Goal: Task Accomplishment & Management: Use online tool/utility

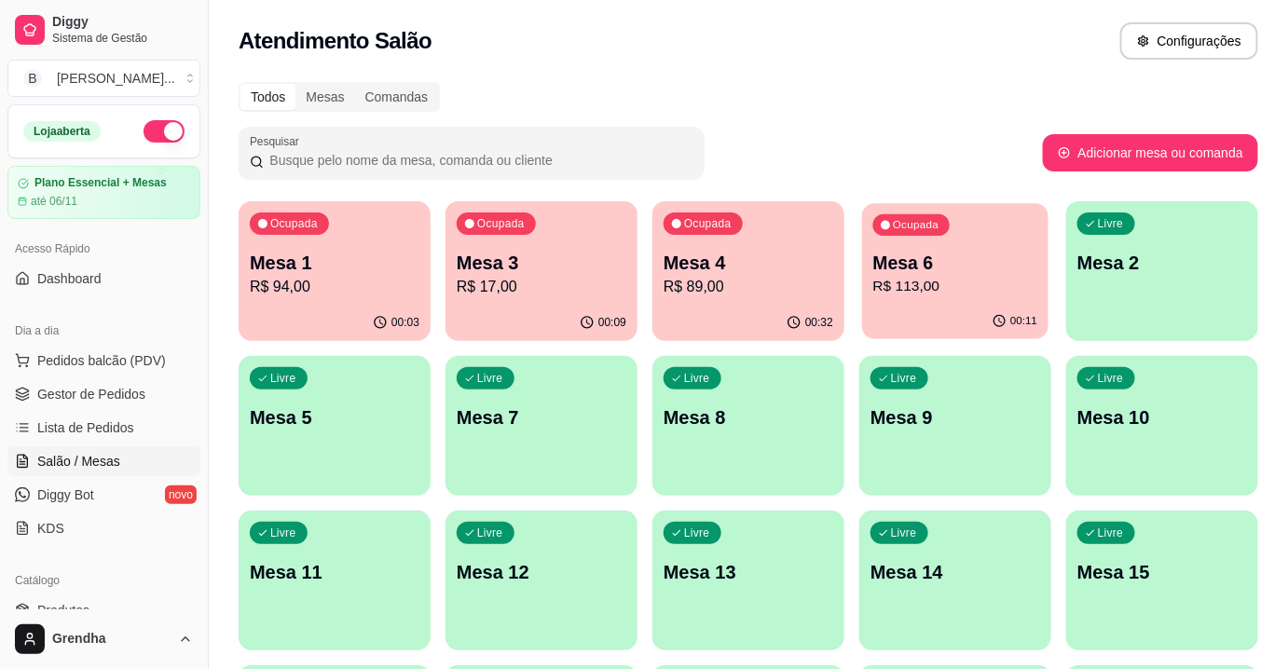
click at [919, 241] on div "Ocupada Mesa 6 R$ 113,00" at bounding box center [955, 253] width 186 height 101
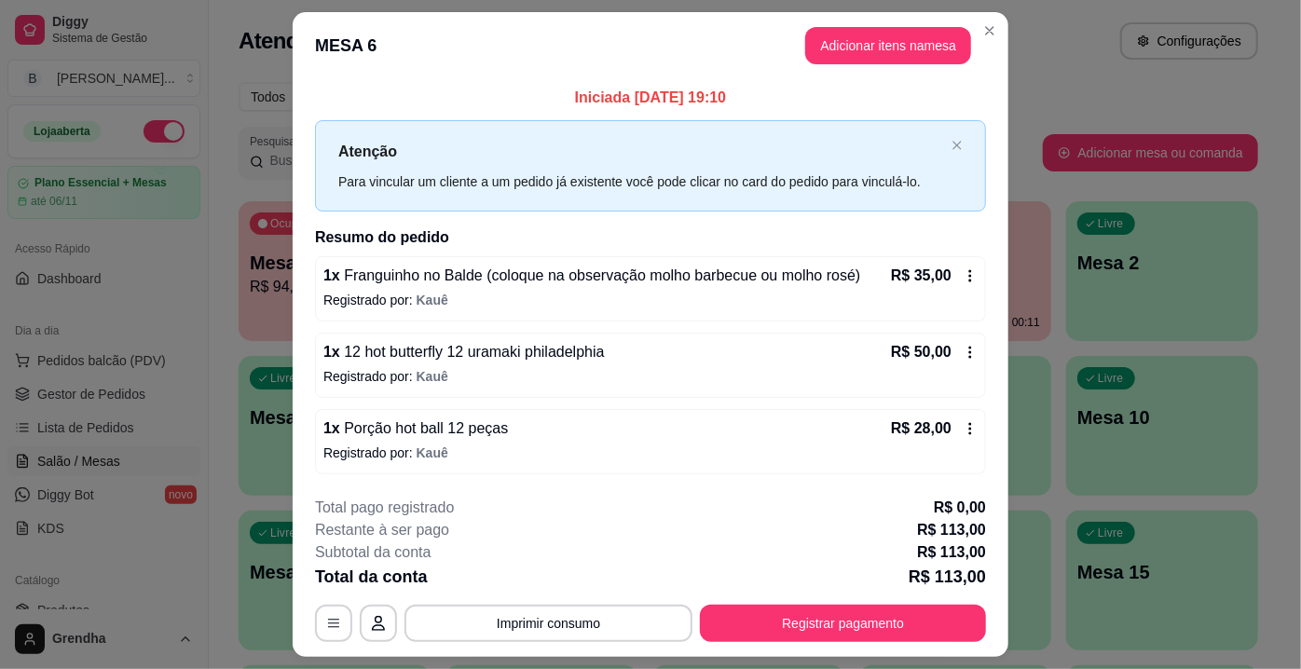
click at [966, 351] on icon at bounding box center [970, 352] width 15 height 15
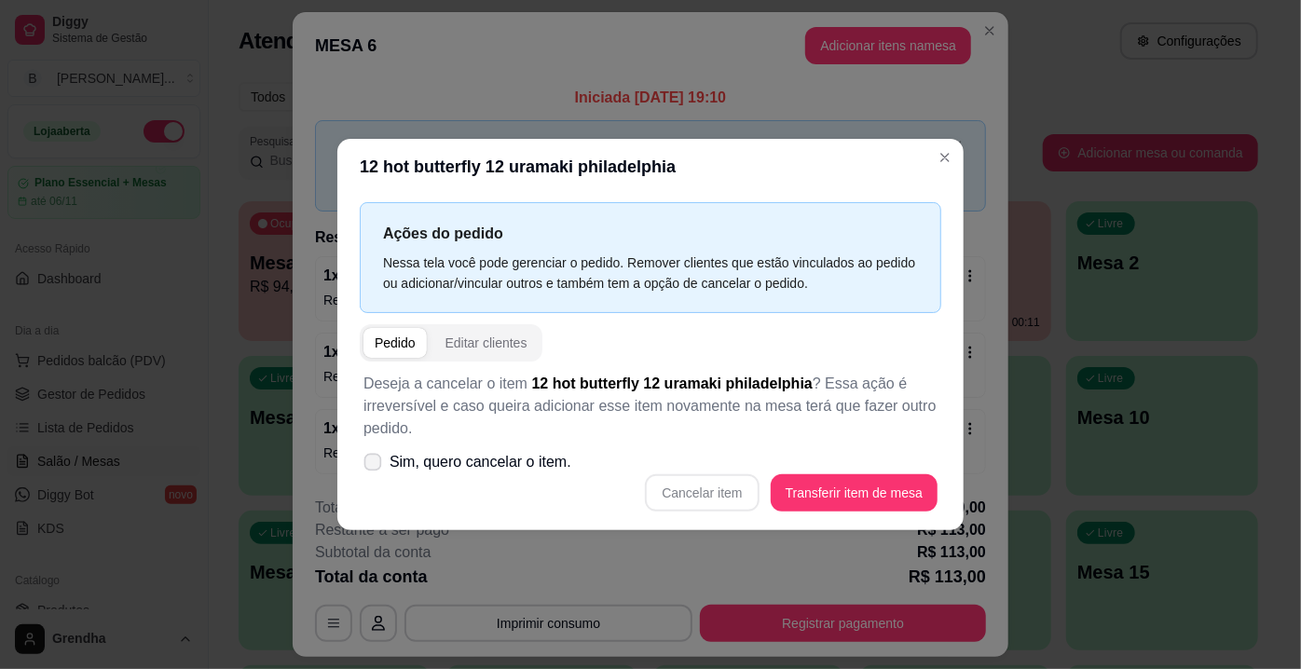
click at [444, 466] on span "Sim, quero cancelar o item." at bounding box center [480, 462] width 182 height 22
click at [375, 466] on input "Sim, quero cancelar o item." at bounding box center [368, 472] width 12 height 12
checkbox input "true"
click at [686, 504] on button "Cancelar item" at bounding box center [702, 493] width 111 height 36
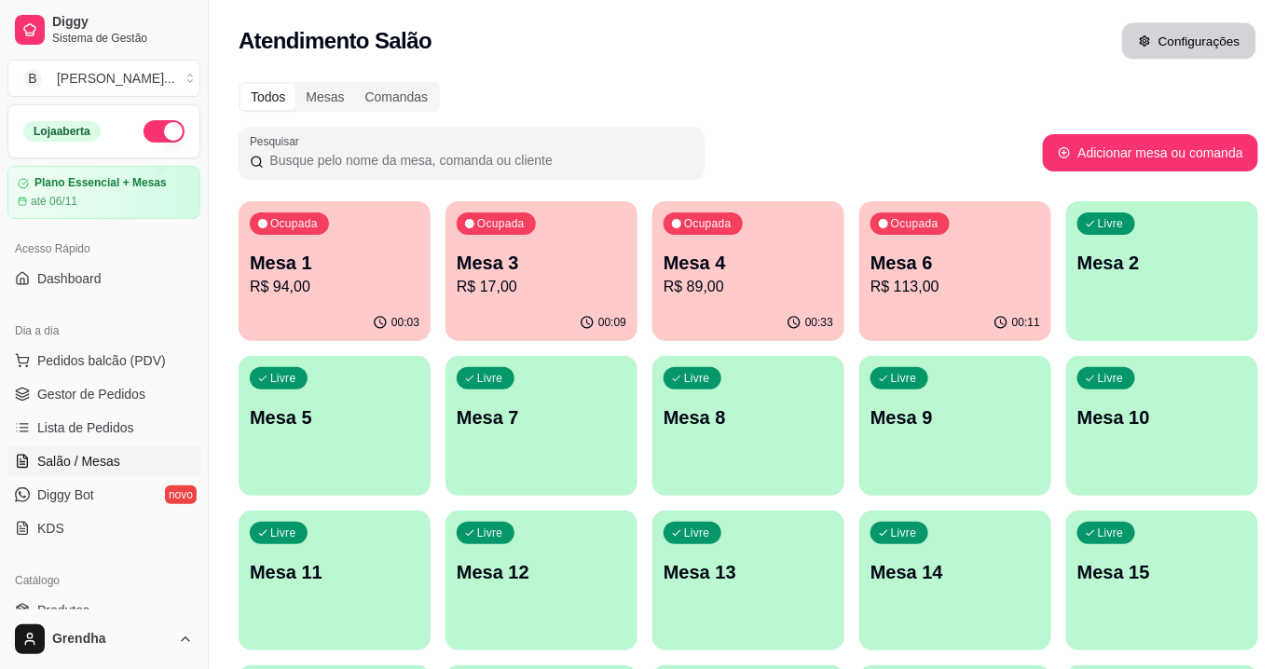
click at [1212, 43] on button "Configurações" at bounding box center [1189, 41] width 134 height 36
click at [966, 281] on p "R$ 113,00" at bounding box center [955, 286] width 165 height 21
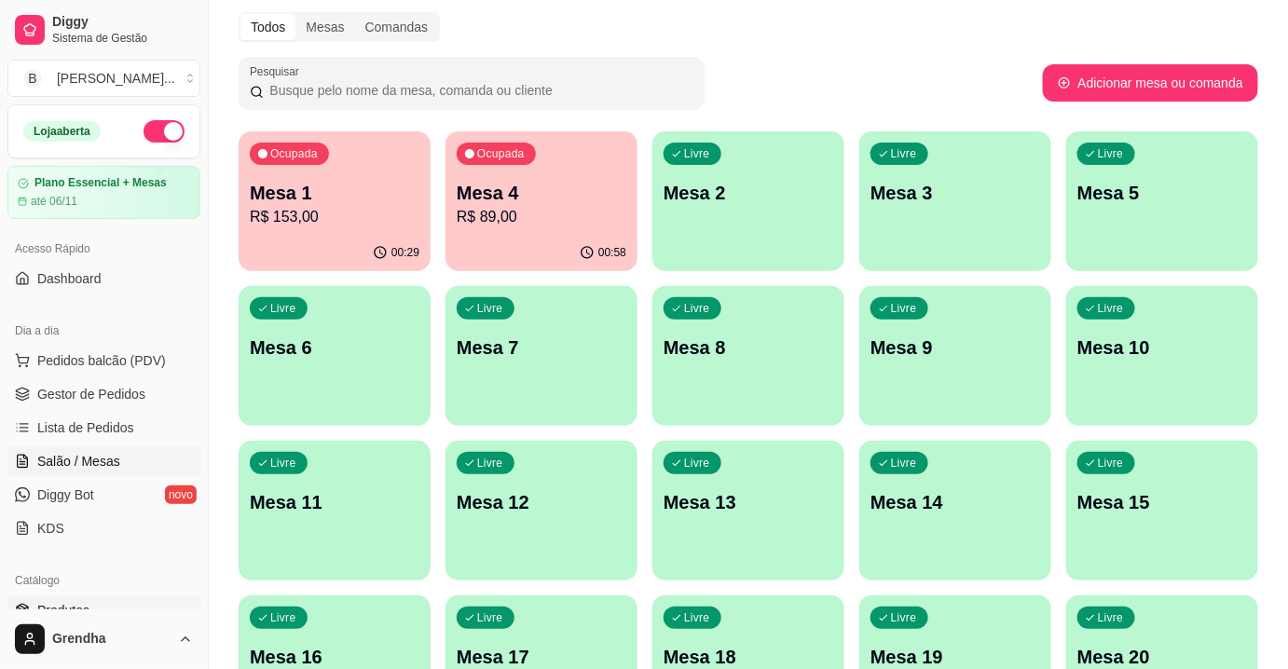
click at [87, 597] on link "Produtos" at bounding box center [103, 610] width 193 height 30
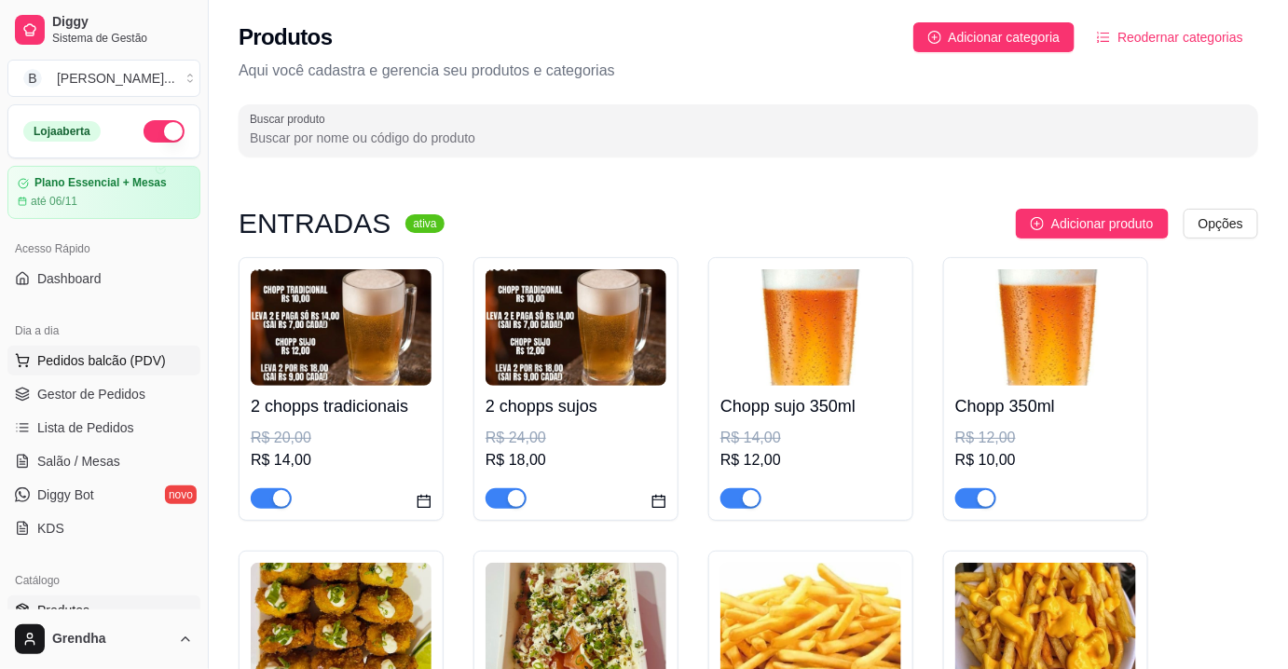
click at [127, 371] on button "Pedidos balcão (PDV)" at bounding box center [103, 361] width 193 height 30
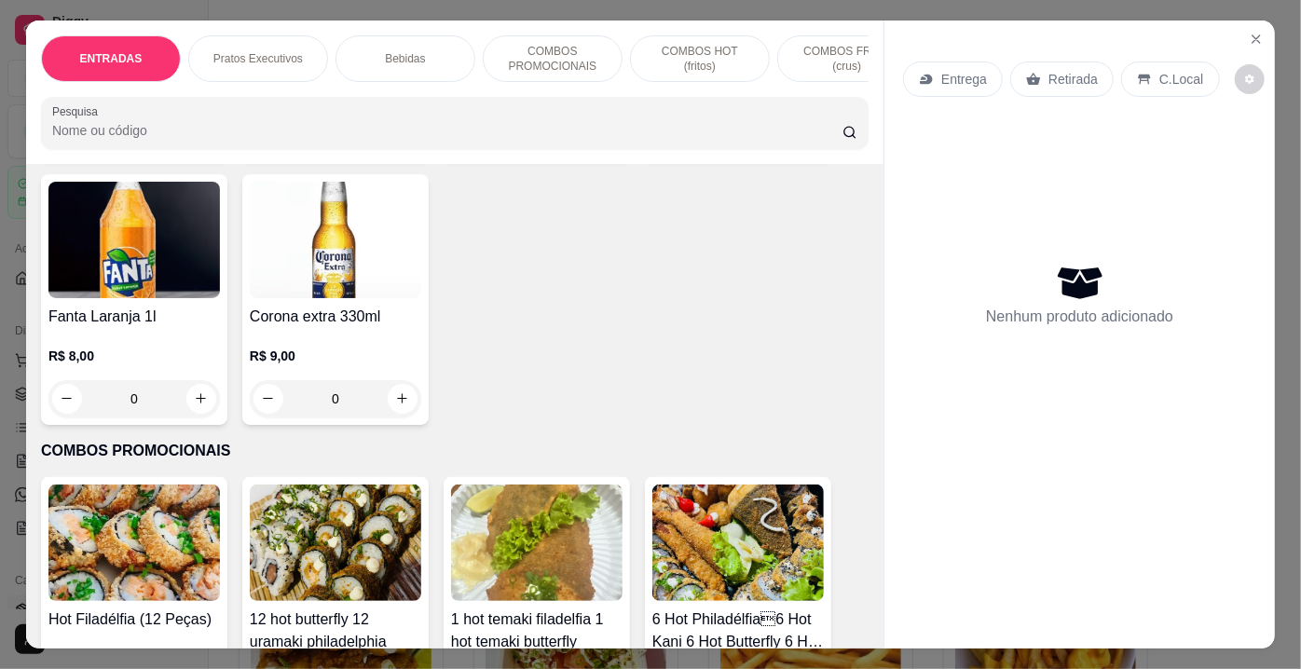
scroll to position [4503, 0]
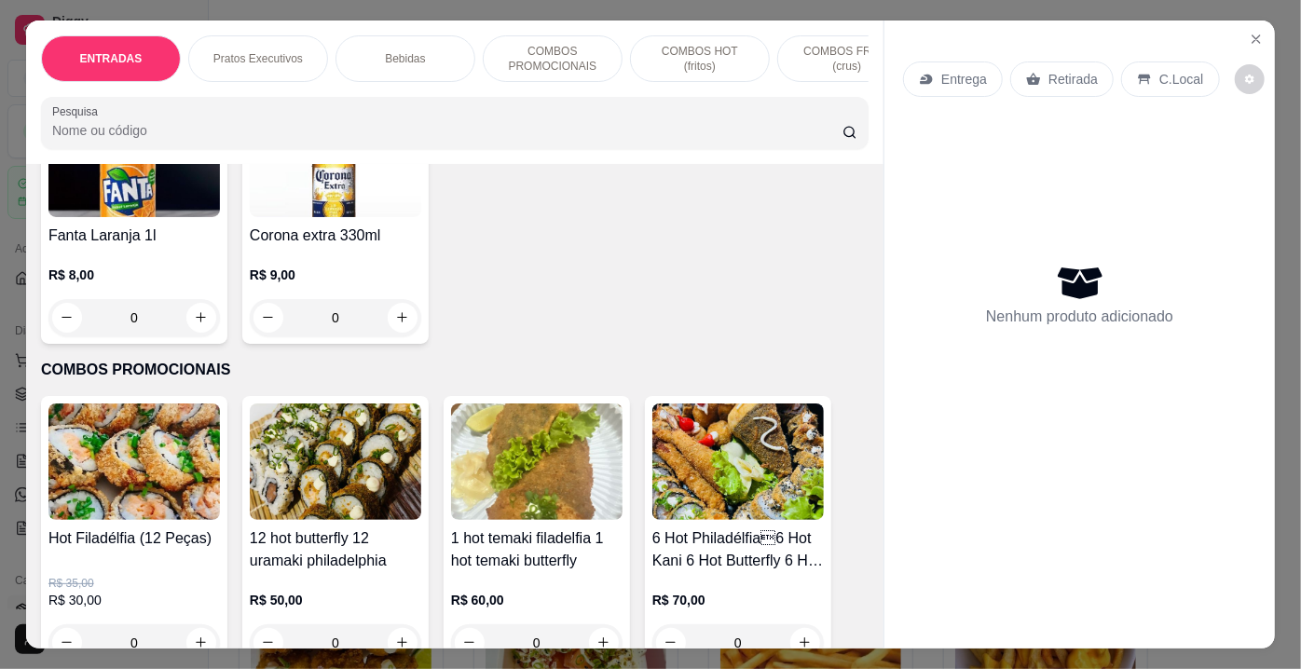
click at [191, 624] on div "0" at bounding box center [133, 642] width 171 height 37
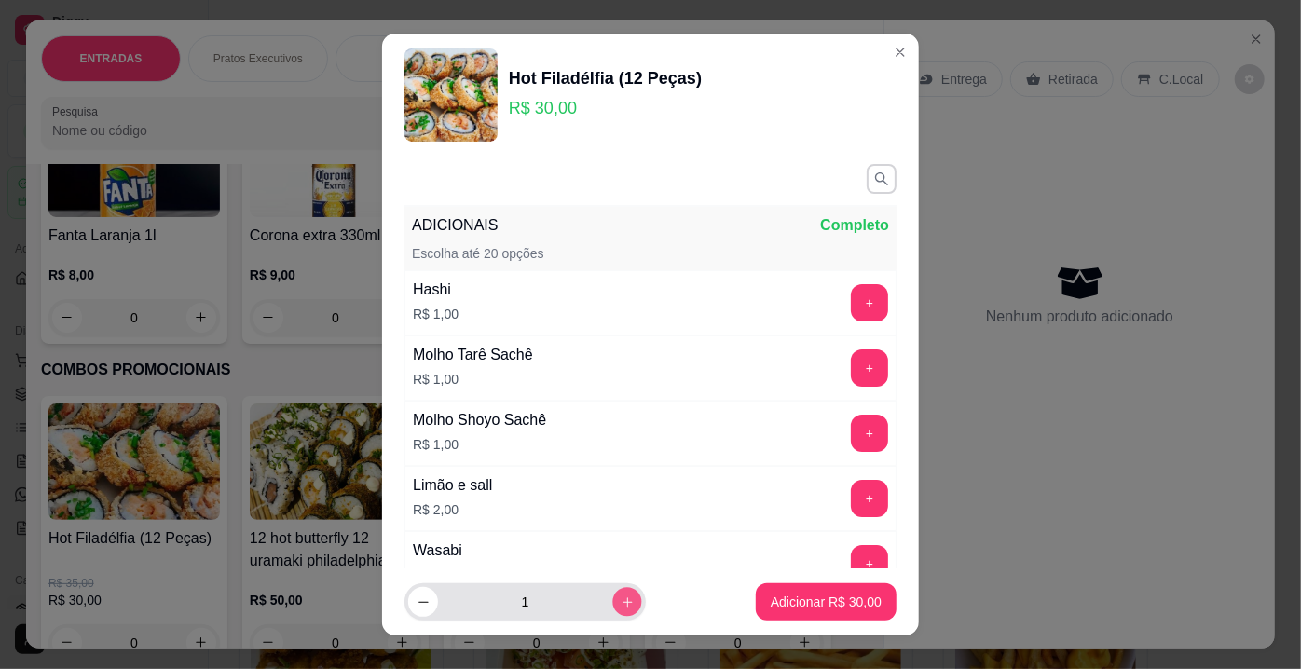
click at [614, 605] on button "increase-product-quantity" at bounding box center [626, 602] width 29 height 29
type input "2"
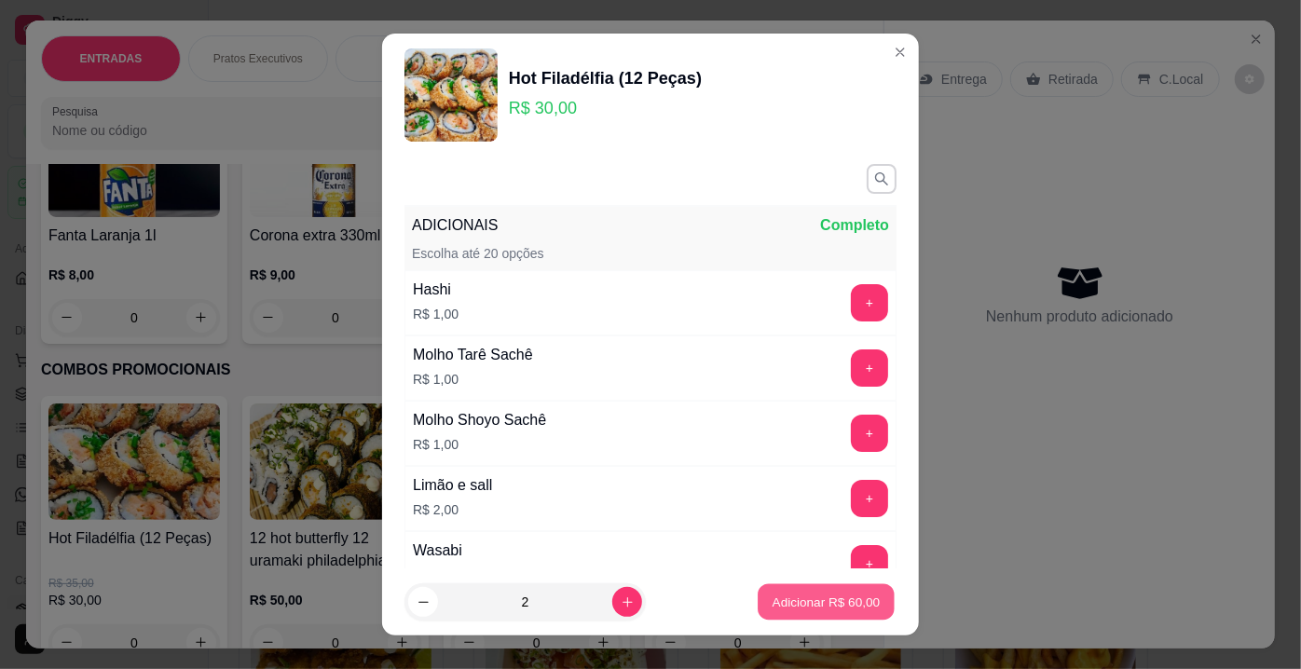
click at [848, 612] on button "Adicionar R$ 60,00" at bounding box center [826, 602] width 137 height 36
type input "2"
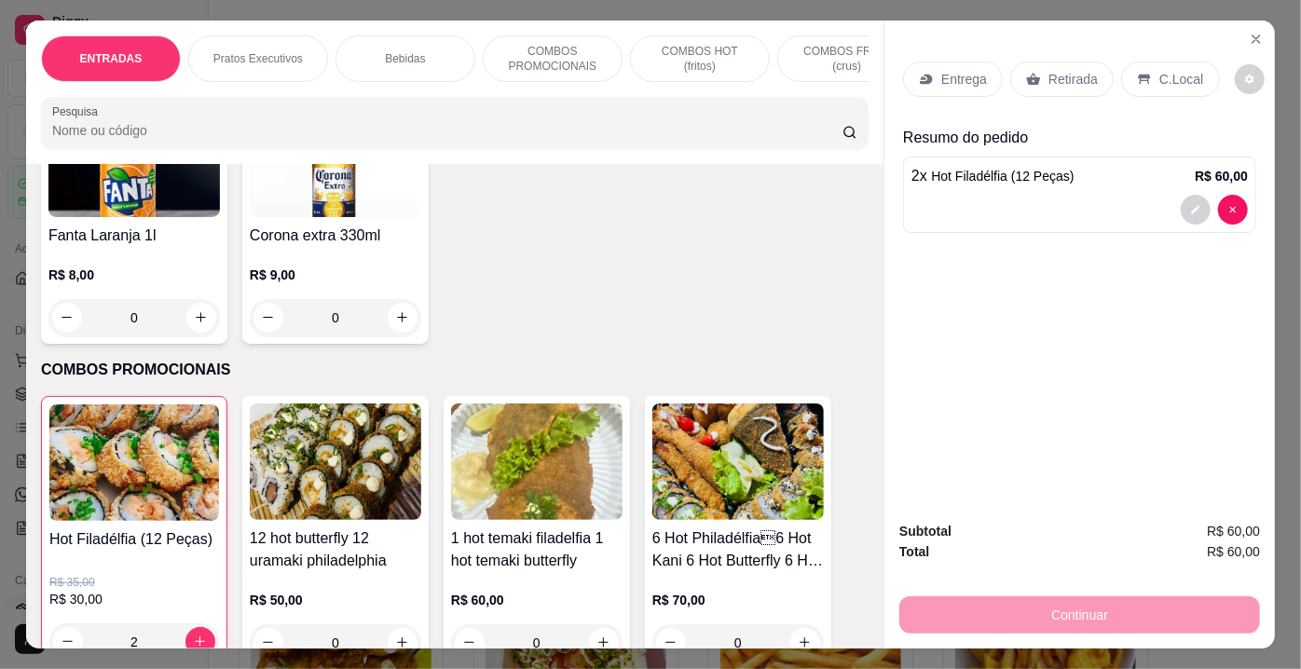
drag, startPoint x: 848, startPoint y: 612, endPoint x: 889, endPoint y: 555, distance: 70.1
click at [889, 555] on div "ENTRADAS Pratos Executivos Bebidas COMBOS PROMOCIONAIS COMBOS HOT (fritos) COMB…" at bounding box center [650, 334] width 1249 height 629
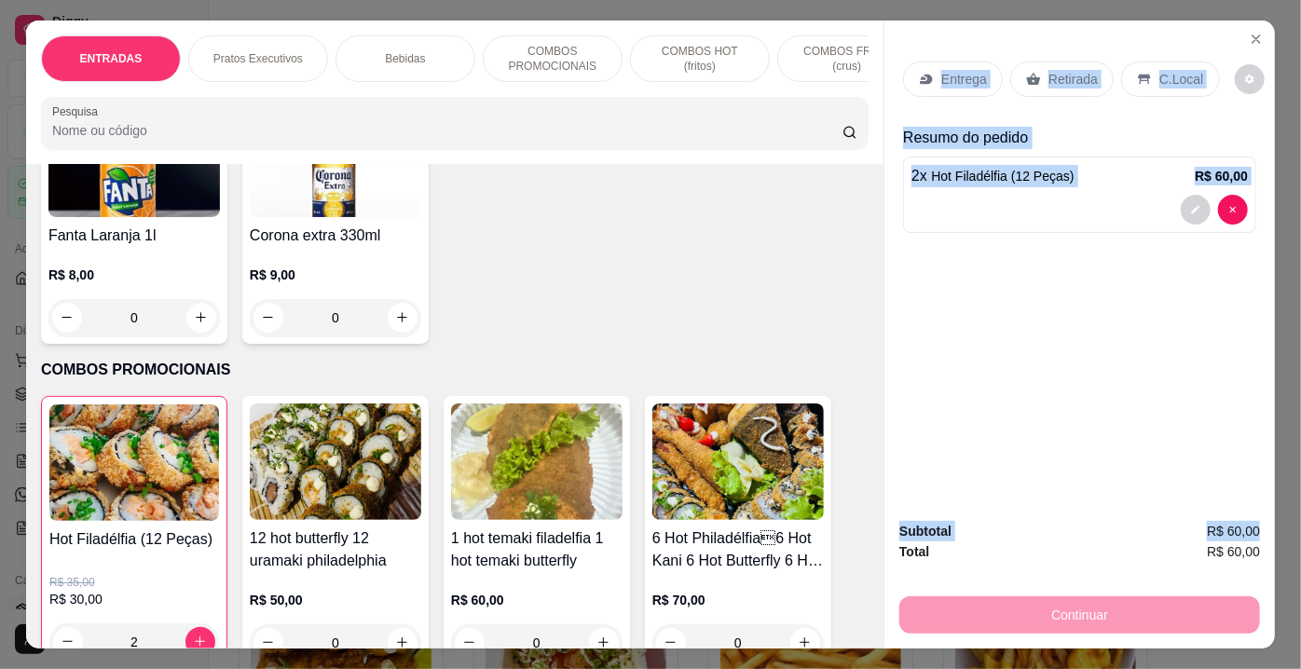
click at [968, 356] on div "Entrega Retirada C.Local Resumo do pedido 2 x Hot Filadélfia (12 Peças) R$ 60,00" at bounding box center [1079, 263] width 390 height 486
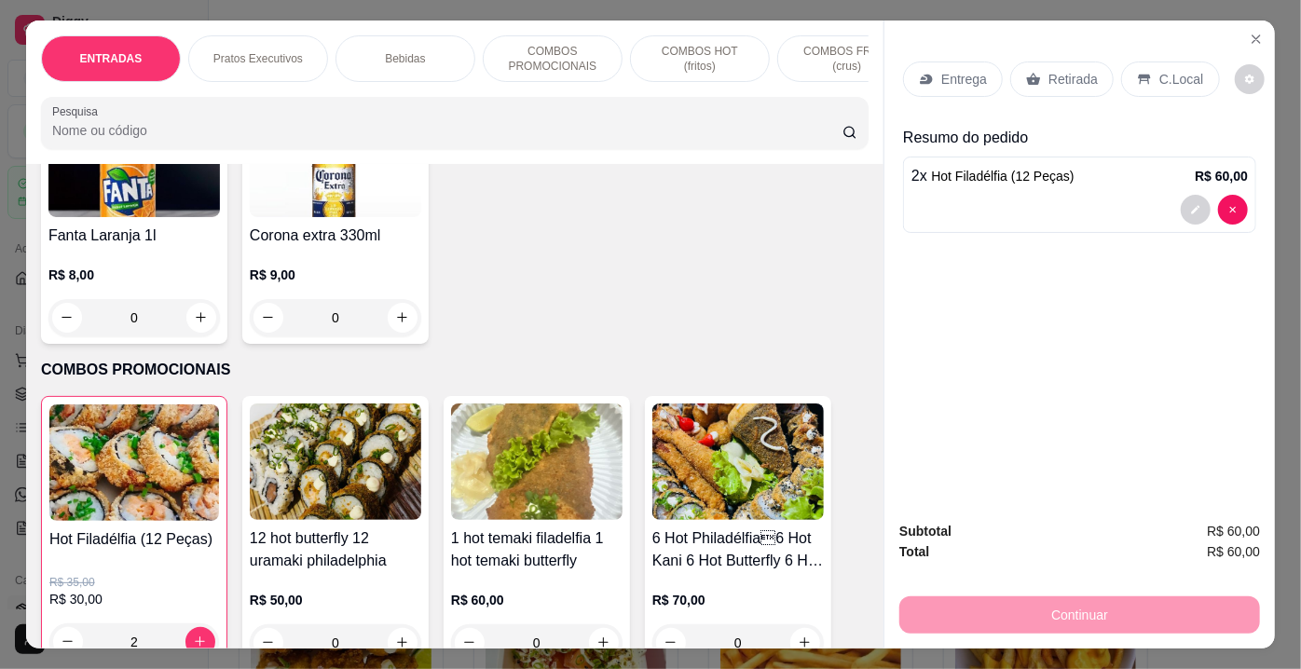
click at [958, 72] on p "Entrega" at bounding box center [964, 79] width 46 height 19
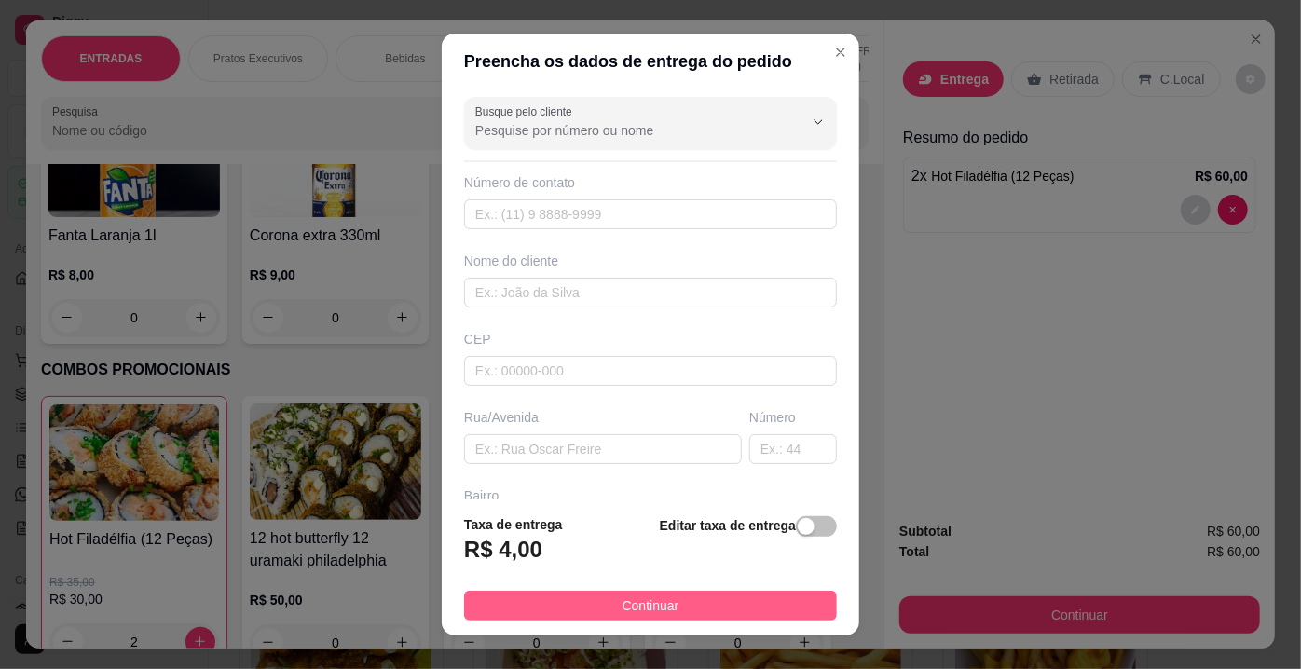
click at [680, 605] on button "Continuar" at bounding box center [650, 606] width 373 height 30
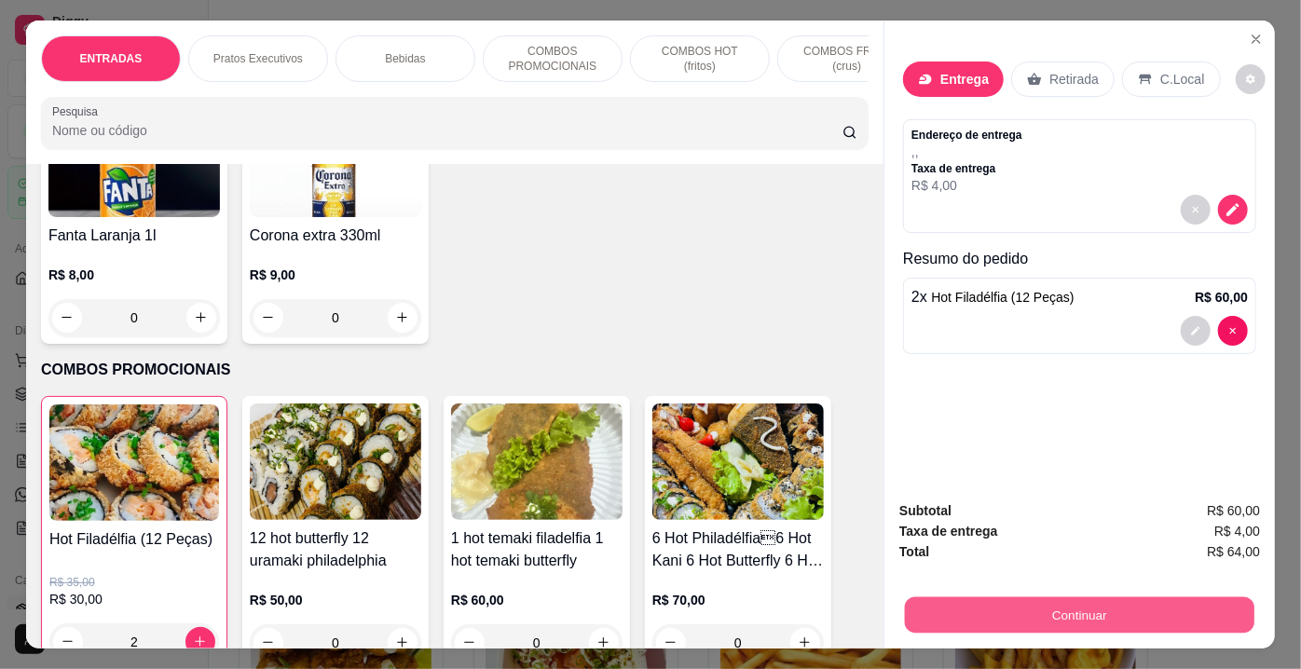
click at [986, 612] on button "Continuar" at bounding box center [1079, 615] width 349 height 36
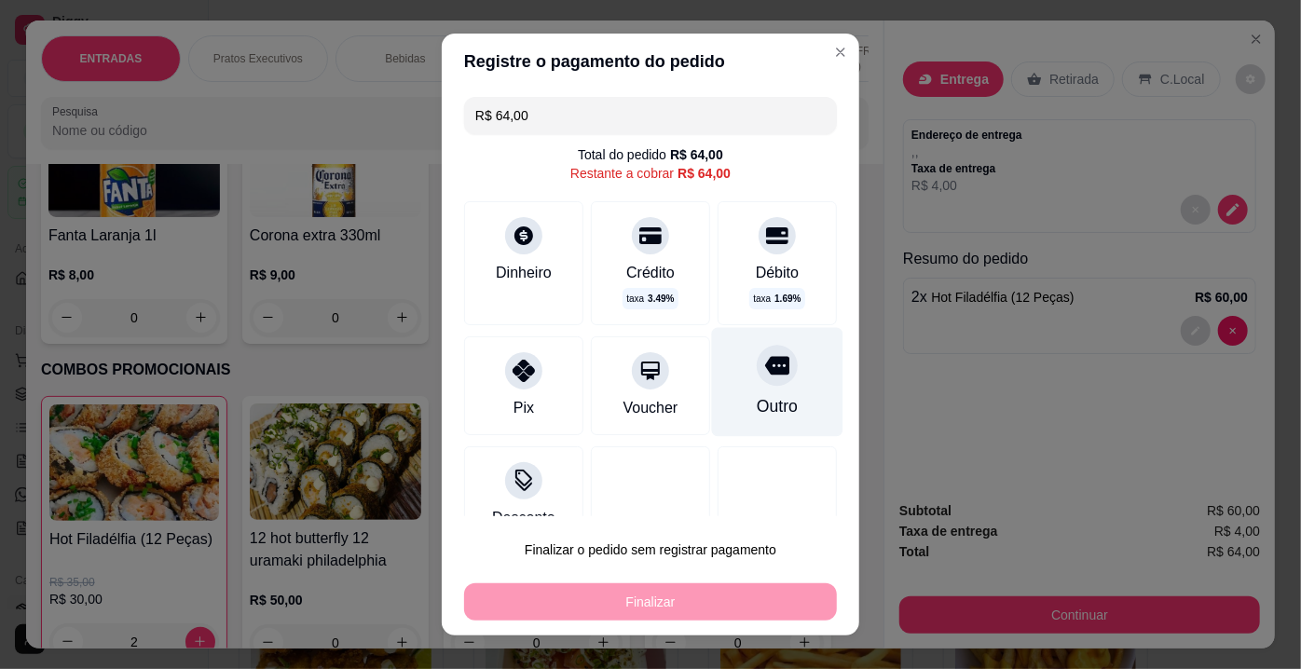
click at [758, 403] on div "Outro" at bounding box center [777, 406] width 41 height 24
type input "R$ 0,00"
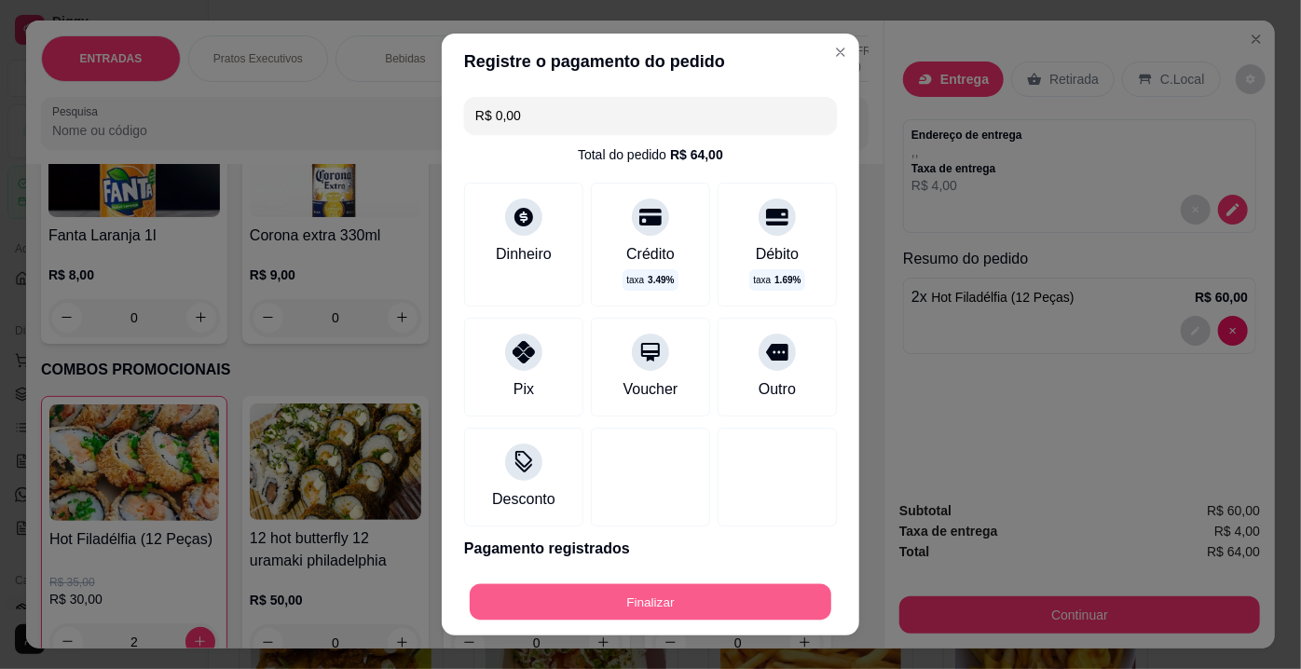
click at [661, 583] on div "Finalizar" at bounding box center [650, 601] width 373 height 37
click at [649, 595] on button "Finalizar" at bounding box center [651, 602] width 362 height 36
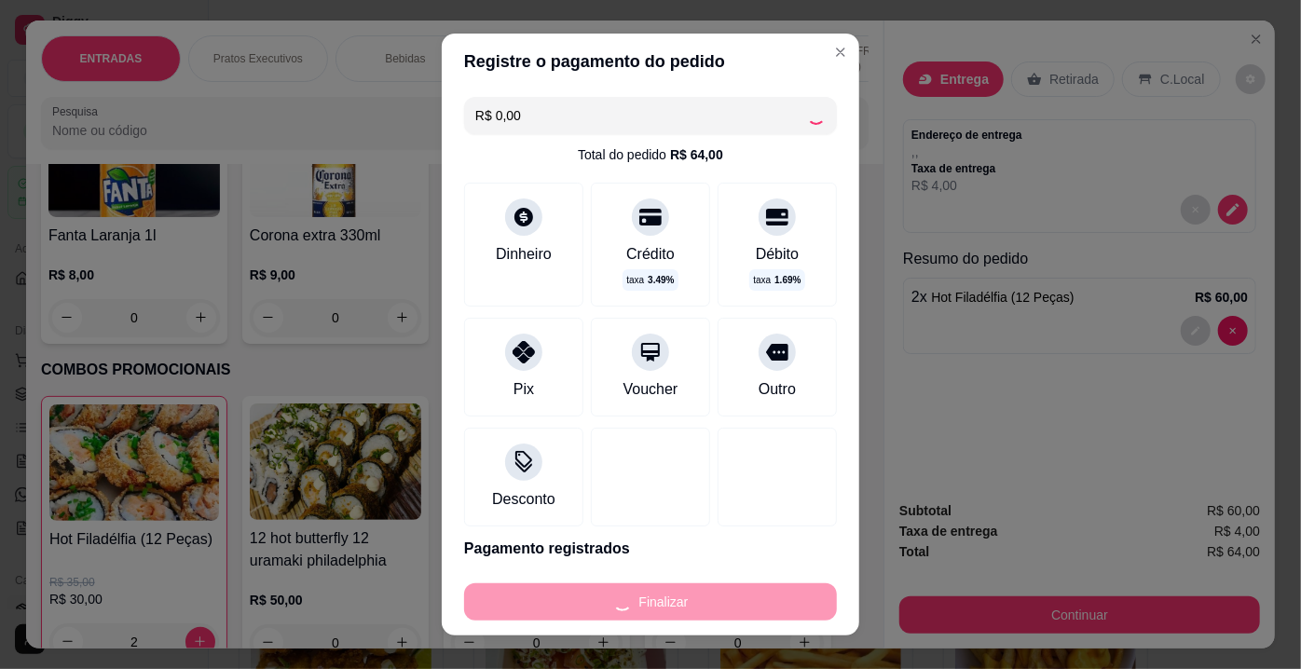
type input "0"
type input "-R$ 64,00"
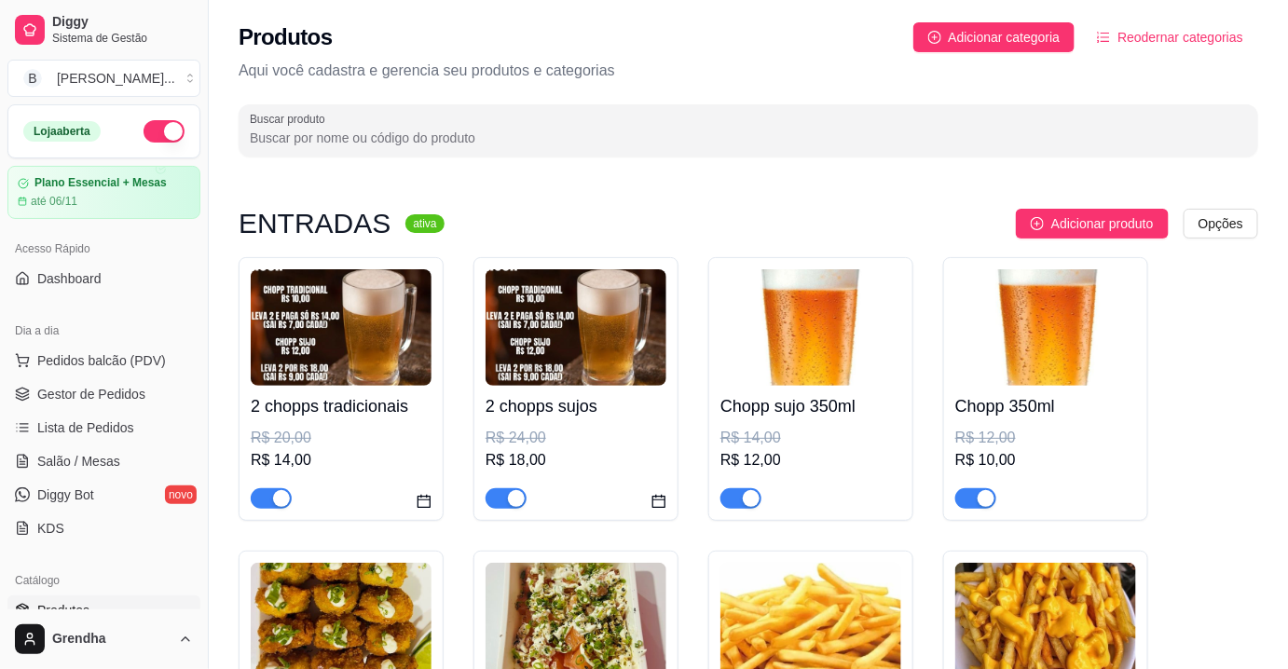
click at [375, 144] on input "Buscar produto" at bounding box center [748, 138] width 997 height 19
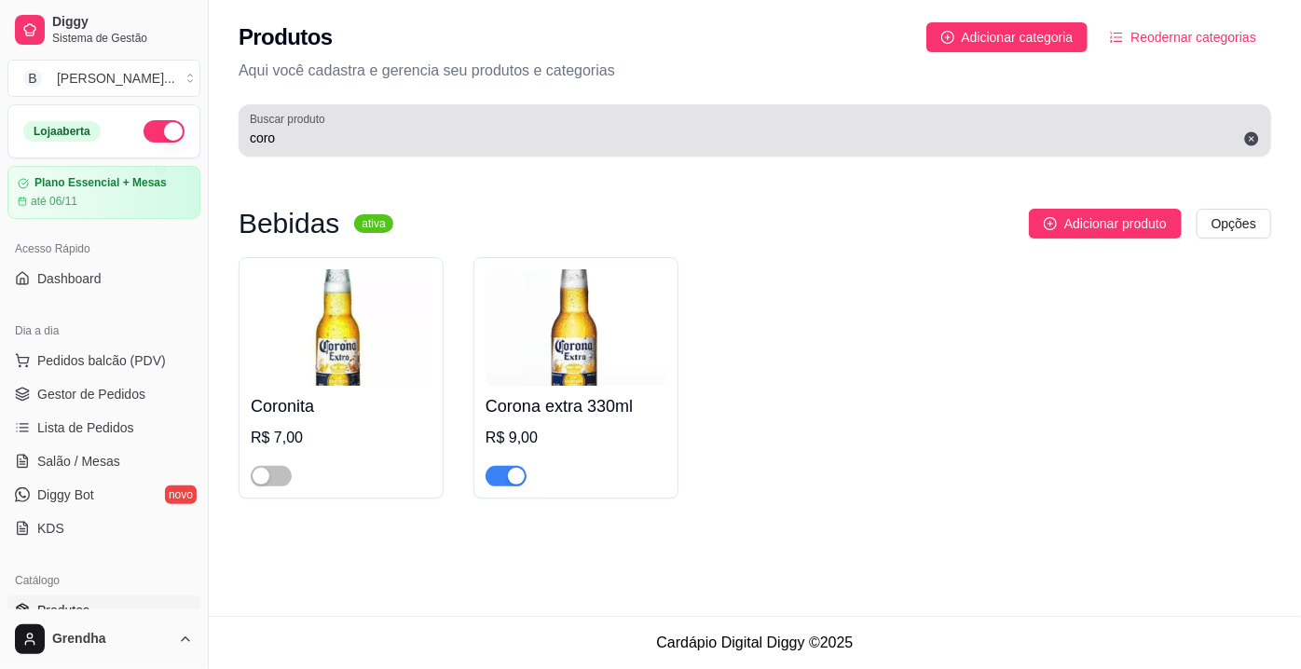
click at [300, 125] on label "Buscar produto" at bounding box center [291, 119] width 82 height 16
click at [300, 129] on input "coro" at bounding box center [755, 138] width 1010 height 19
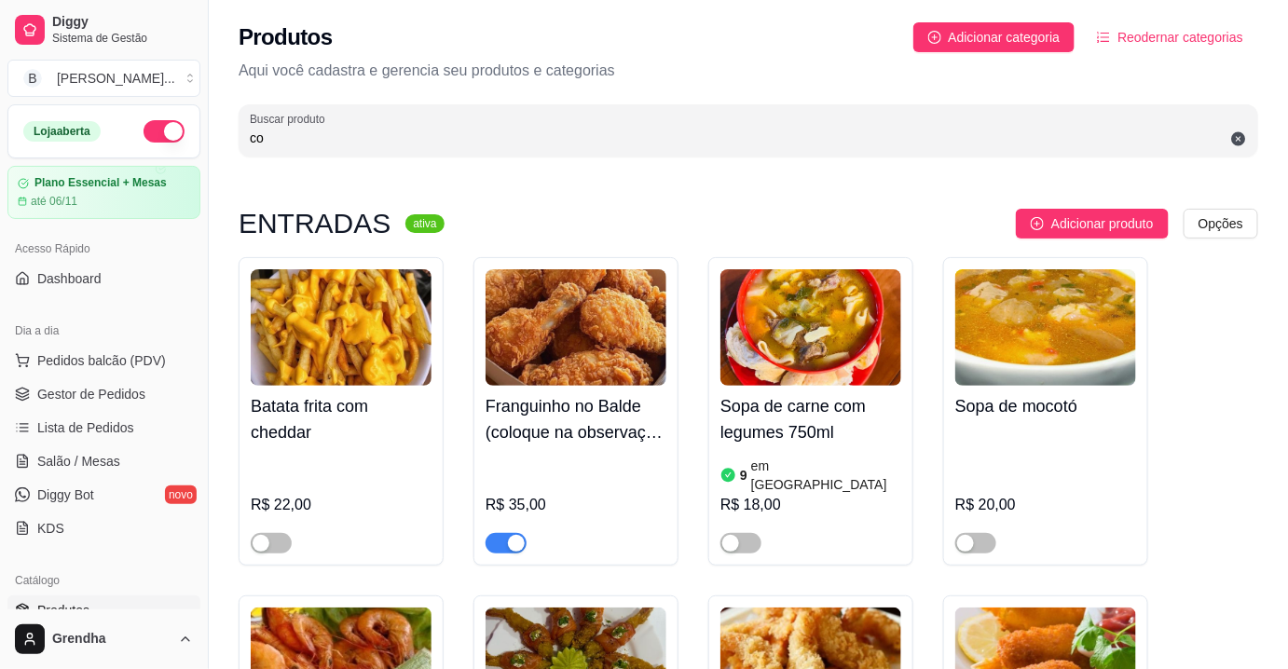
type input "c"
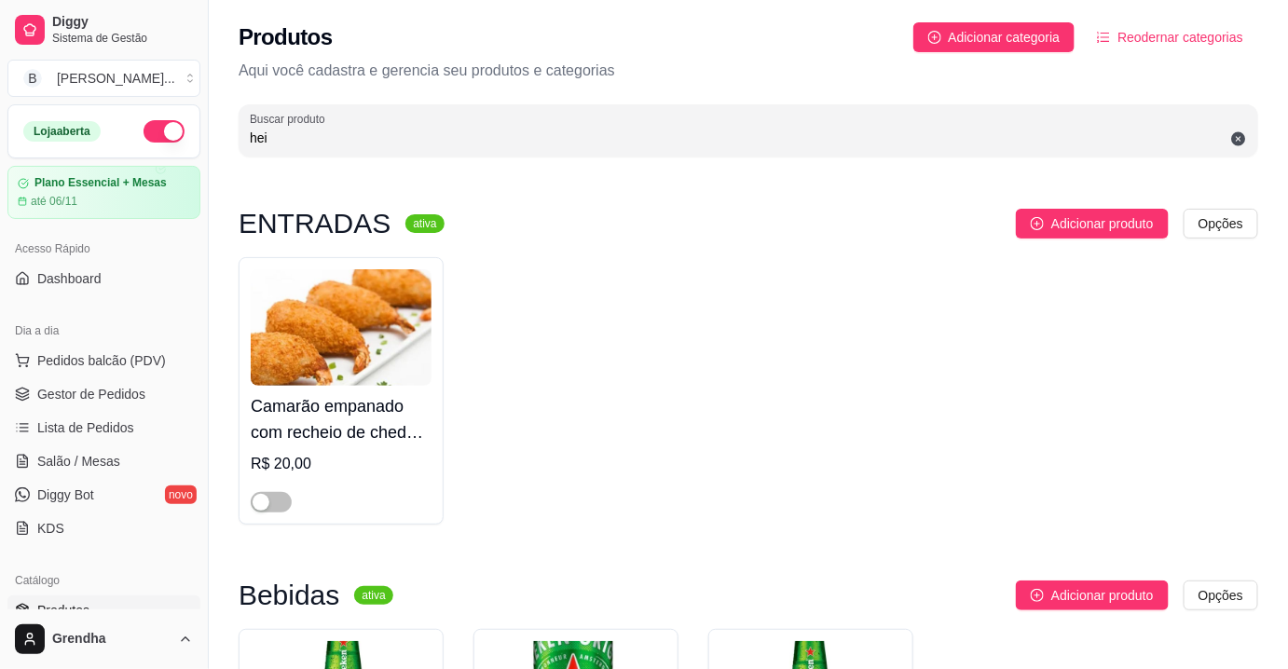
type input "hein"
